Goal: Use online tool/utility: Use online tool/utility

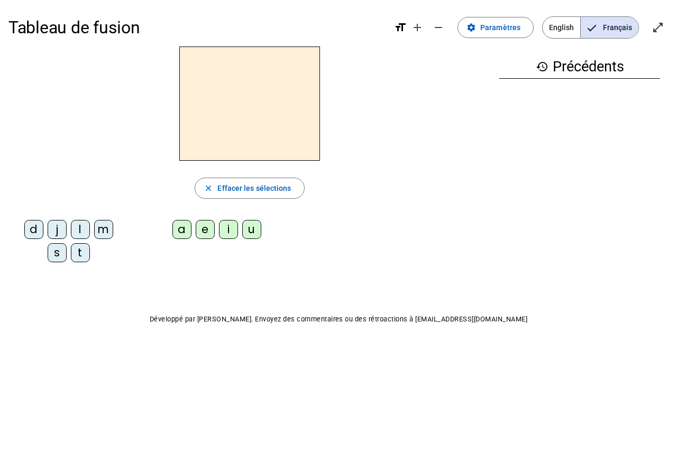
click at [112, 233] on div "m" at bounding box center [103, 229] width 19 height 19
click at [182, 234] on div "a" at bounding box center [181, 229] width 19 height 19
click at [80, 230] on div "l" at bounding box center [80, 229] width 19 height 19
click at [255, 237] on div "u" at bounding box center [251, 229] width 19 height 19
click at [40, 236] on div "d" at bounding box center [33, 229] width 19 height 19
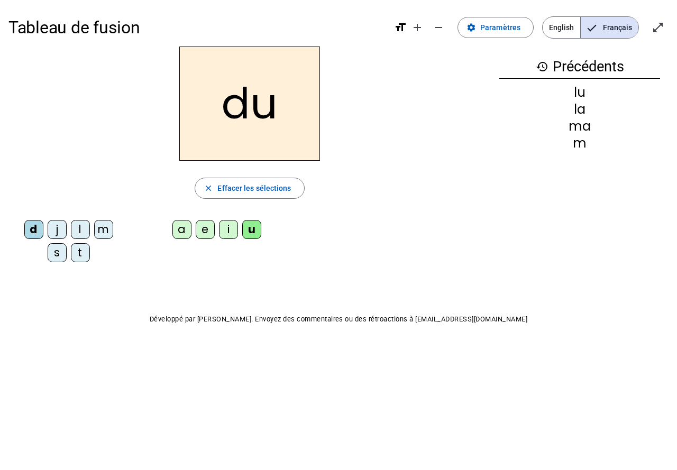
click at [76, 251] on div "t" at bounding box center [80, 252] width 19 height 19
click at [205, 234] on div "e" at bounding box center [205, 229] width 19 height 19
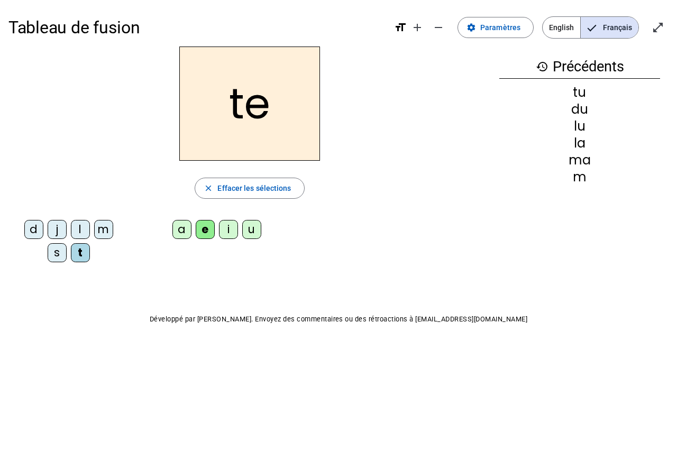
click at [39, 231] on div "d" at bounding box center [33, 229] width 19 height 19
click at [57, 232] on div "j" at bounding box center [57, 229] width 19 height 19
click at [256, 236] on div "u" at bounding box center [251, 229] width 19 height 19
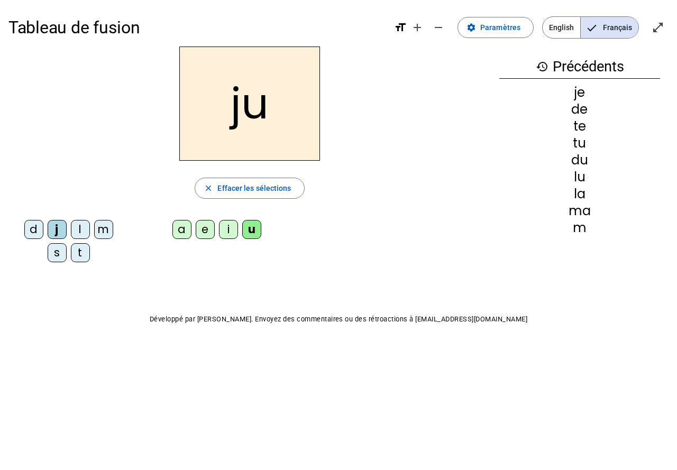
click at [57, 254] on div "s" at bounding box center [57, 252] width 19 height 19
